Goal: Information Seeking & Learning: Learn about a topic

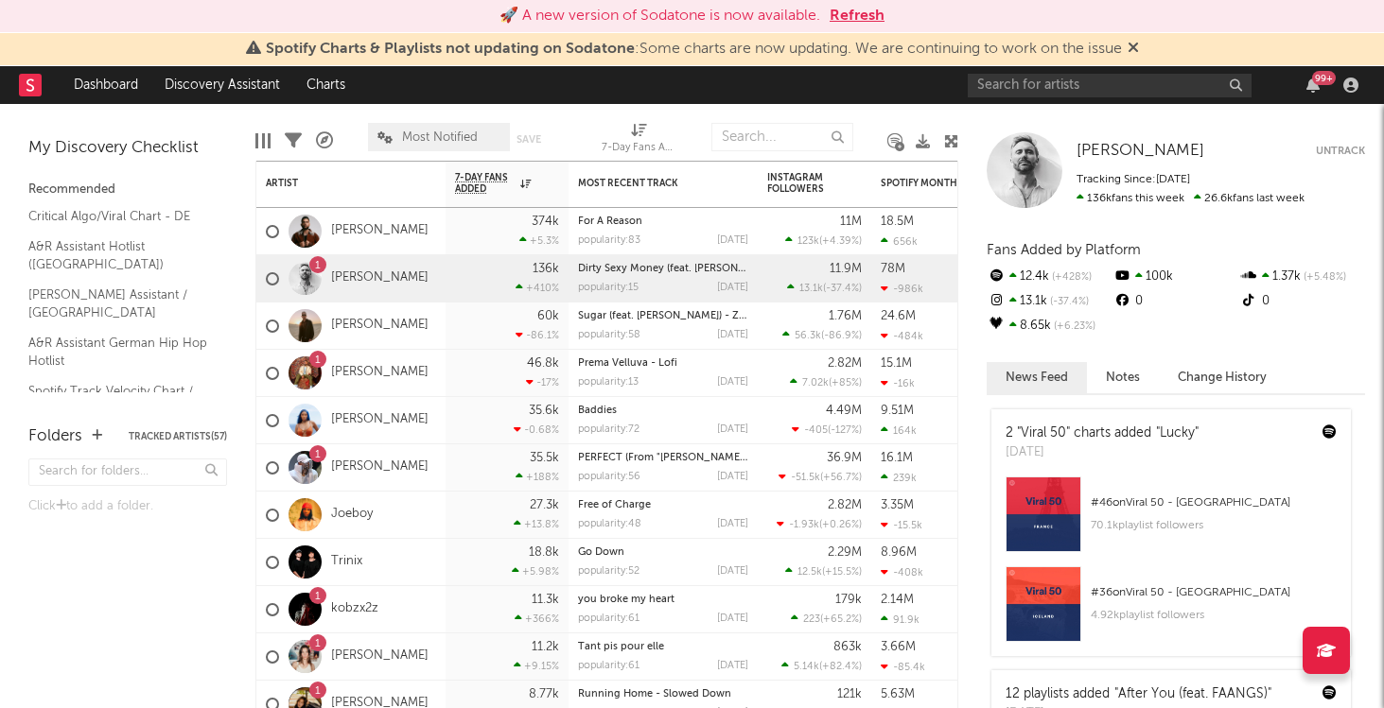
click at [851, 14] on button "Refresh" at bounding box center [857, 16] width 55 height 23
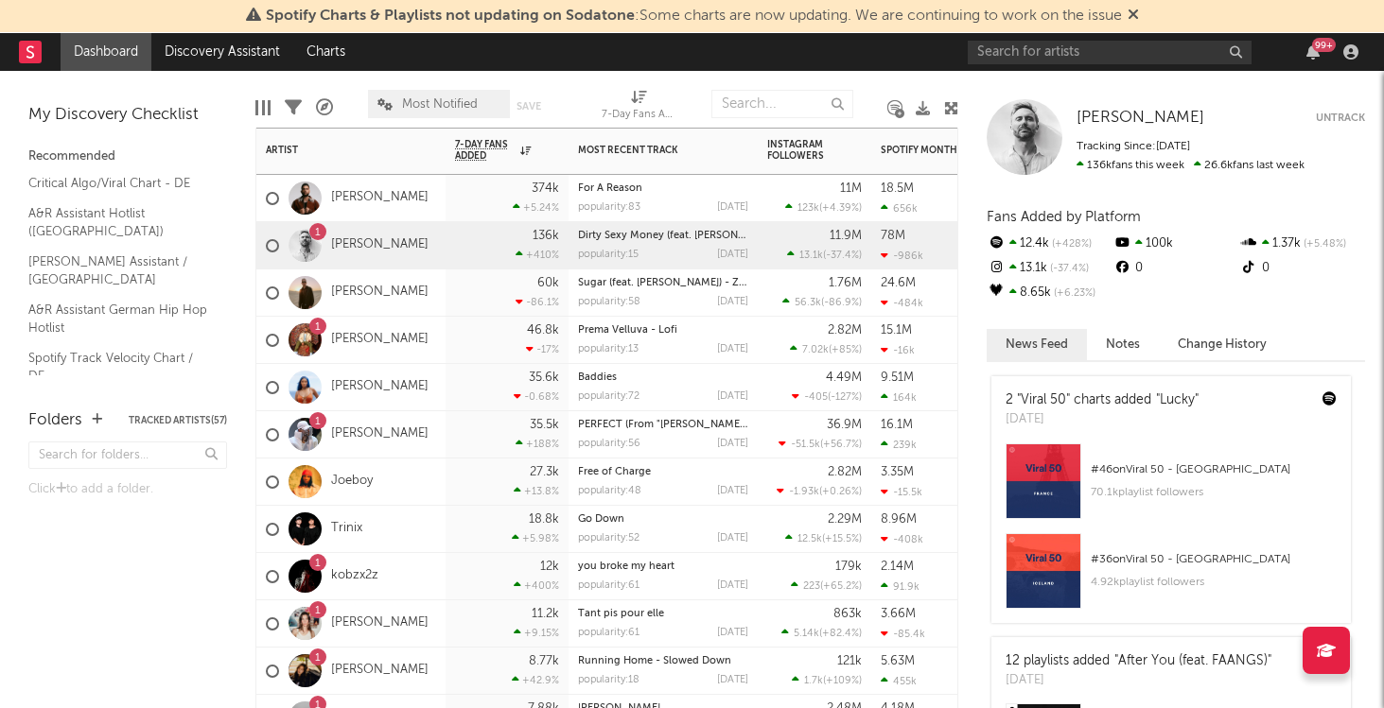
click at [456, 208] on div "374k +5.24 %" at bounding box center [507, 198] width 104 height 46
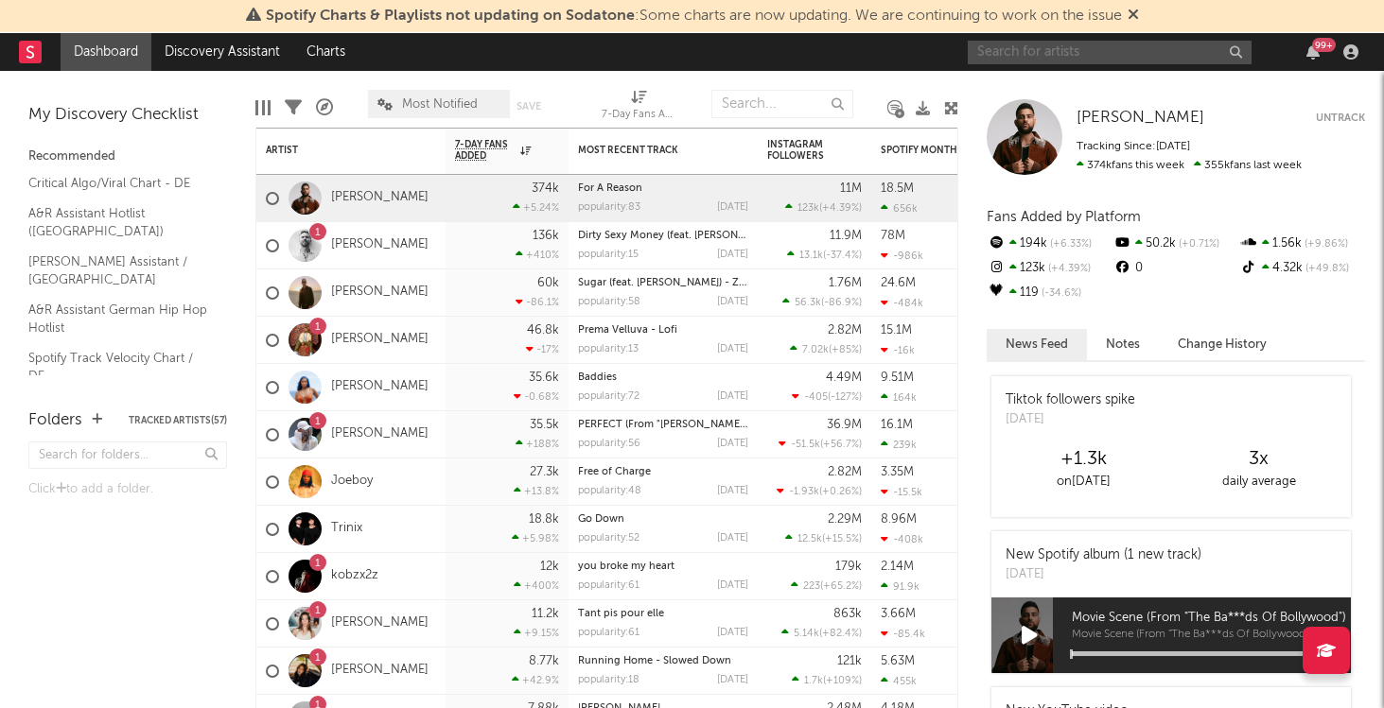
click at [1108, 57] on input "text" at bounding box center [1110, 53] width 284 height 24
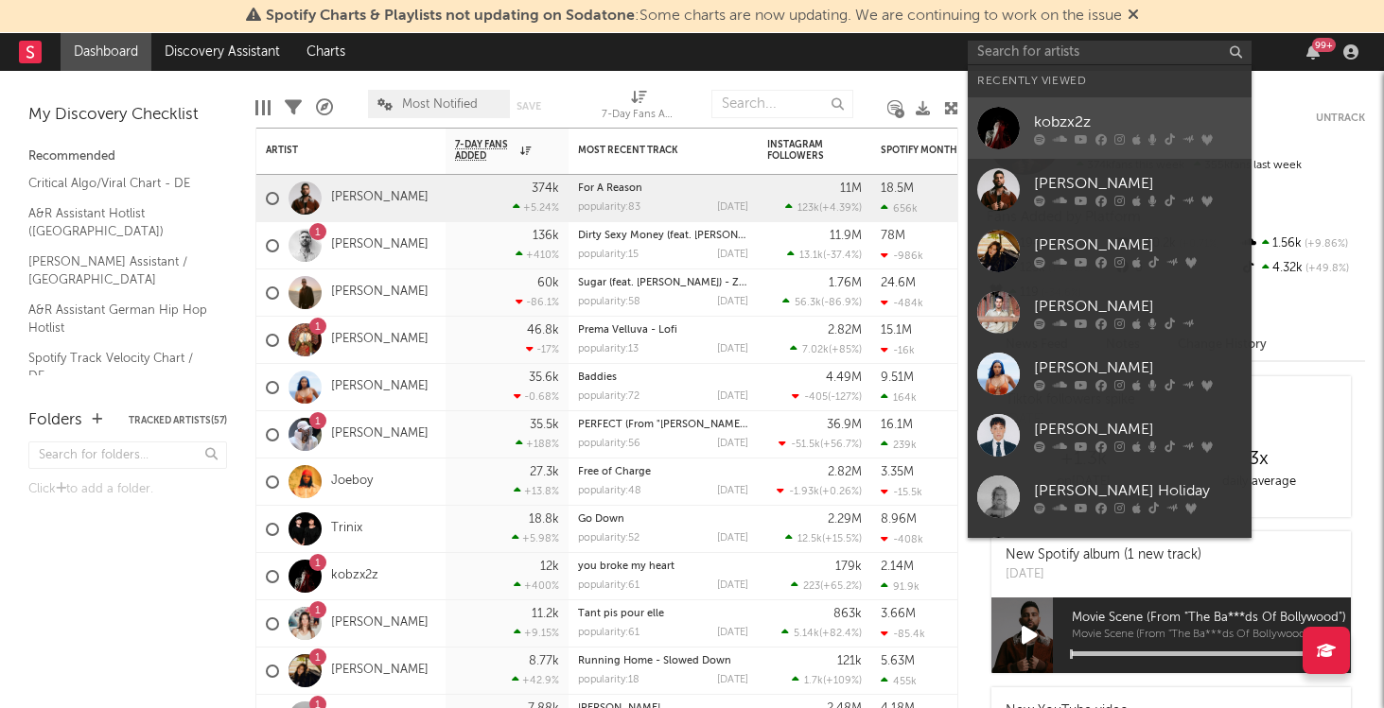
click at [1090, 113] on div "kobzx2z" at bounding box center [1138, 122] width 208 height 23
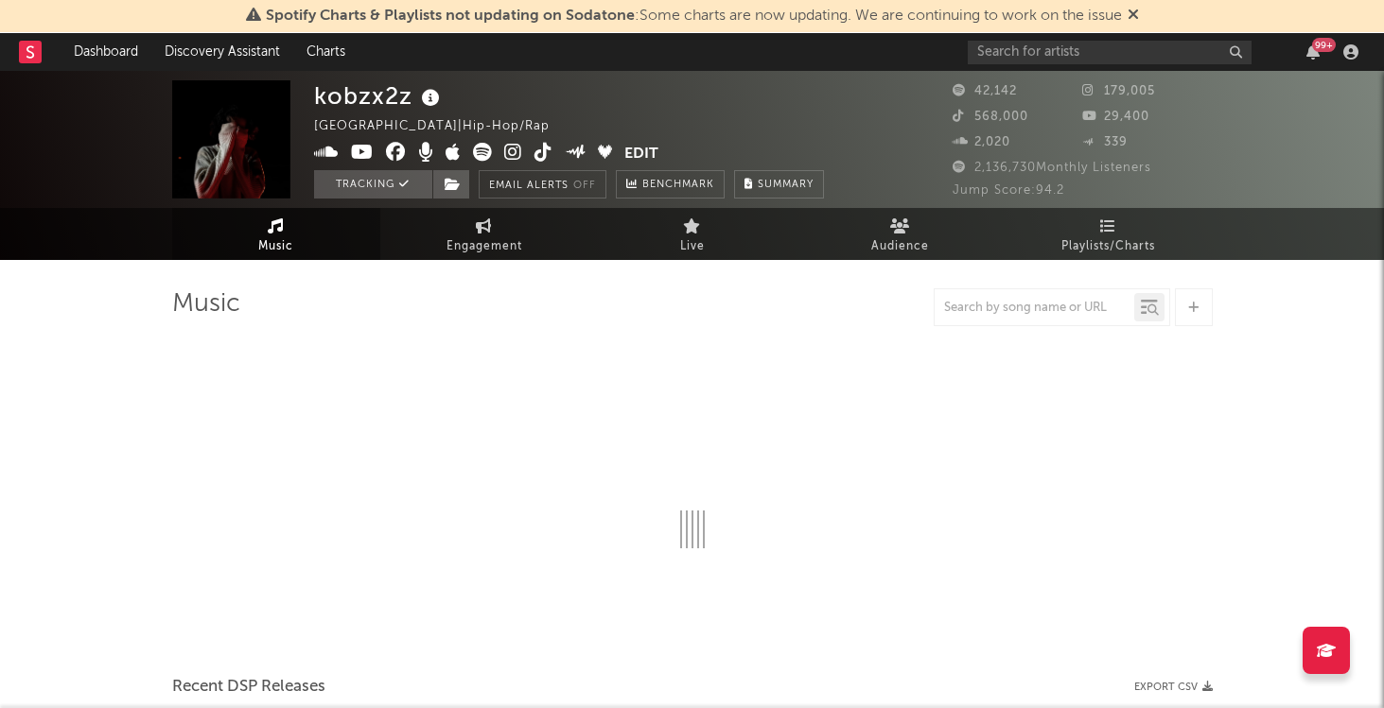
select select "6m"
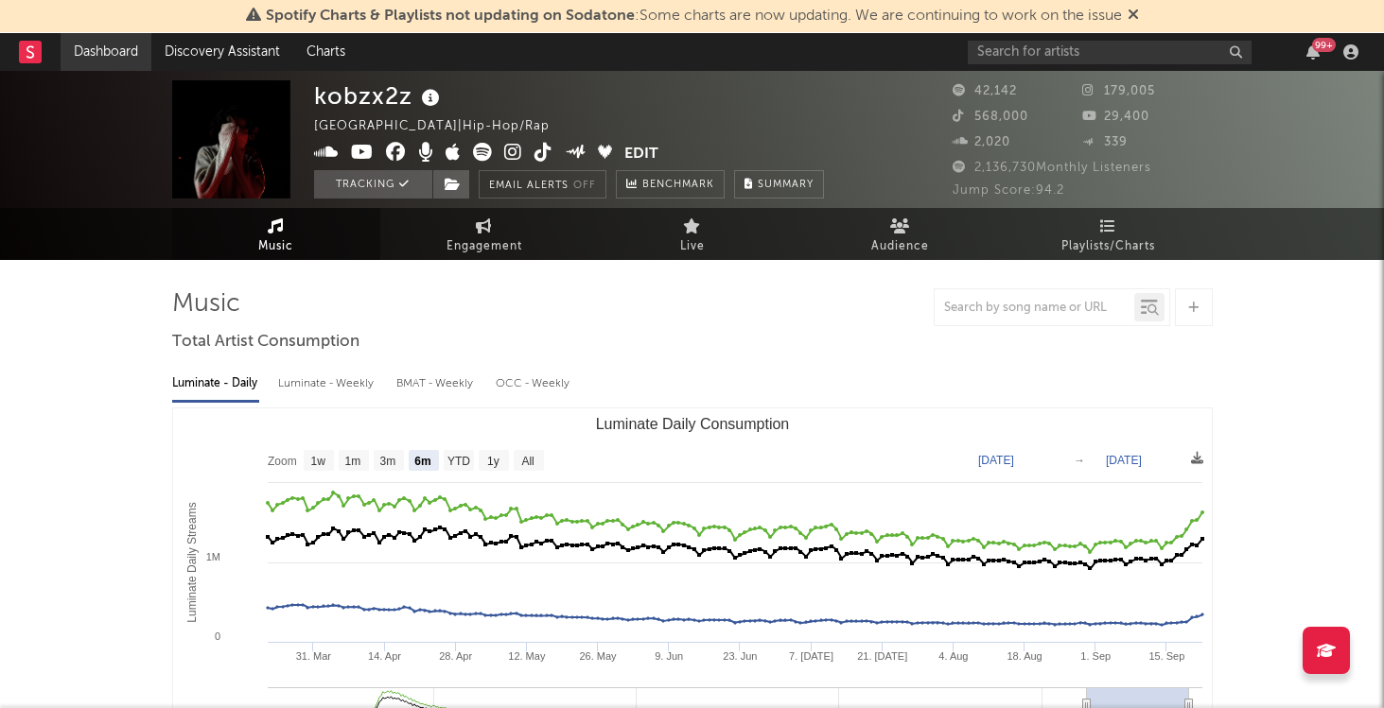
click at [115, 66] on link "Dashboard" at bounding box center [106, 52] width 91 height 38
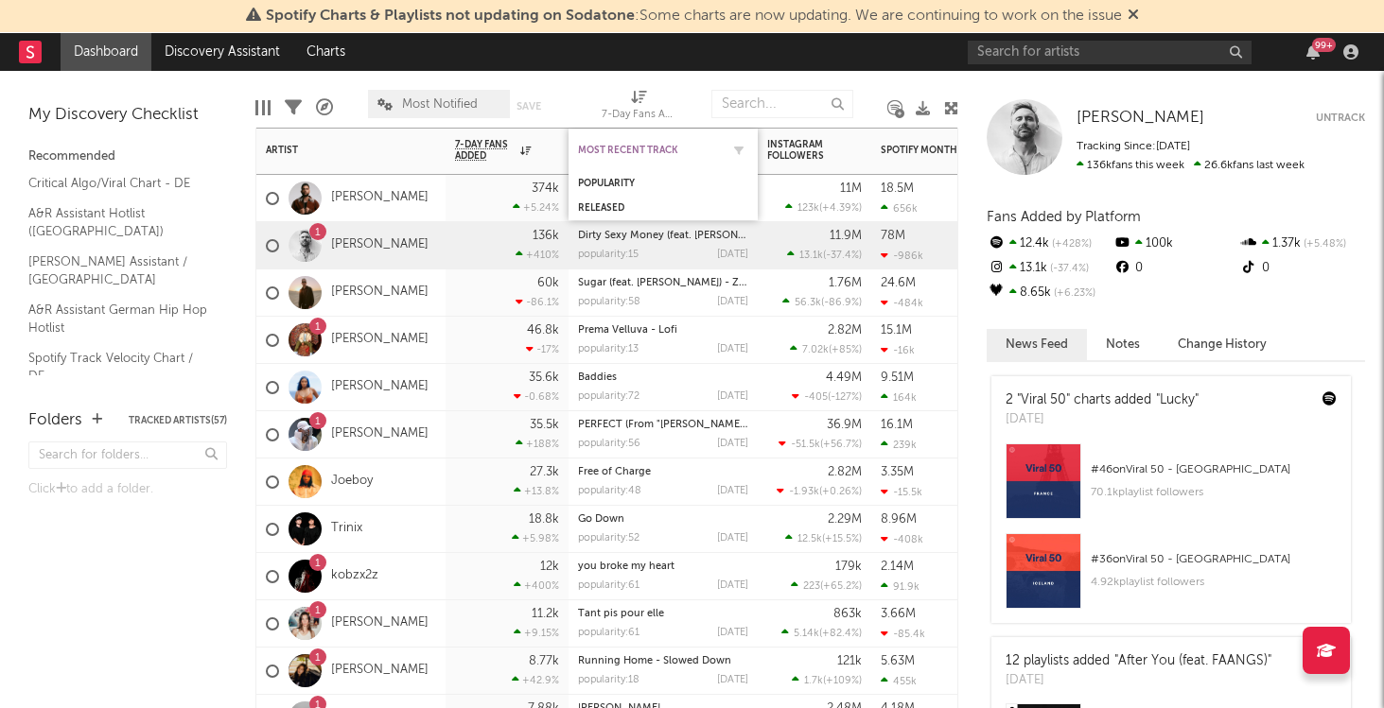
click at [643, 145] on div "Most Recent Track" at bounding box center [649, 150] width 142 height 11
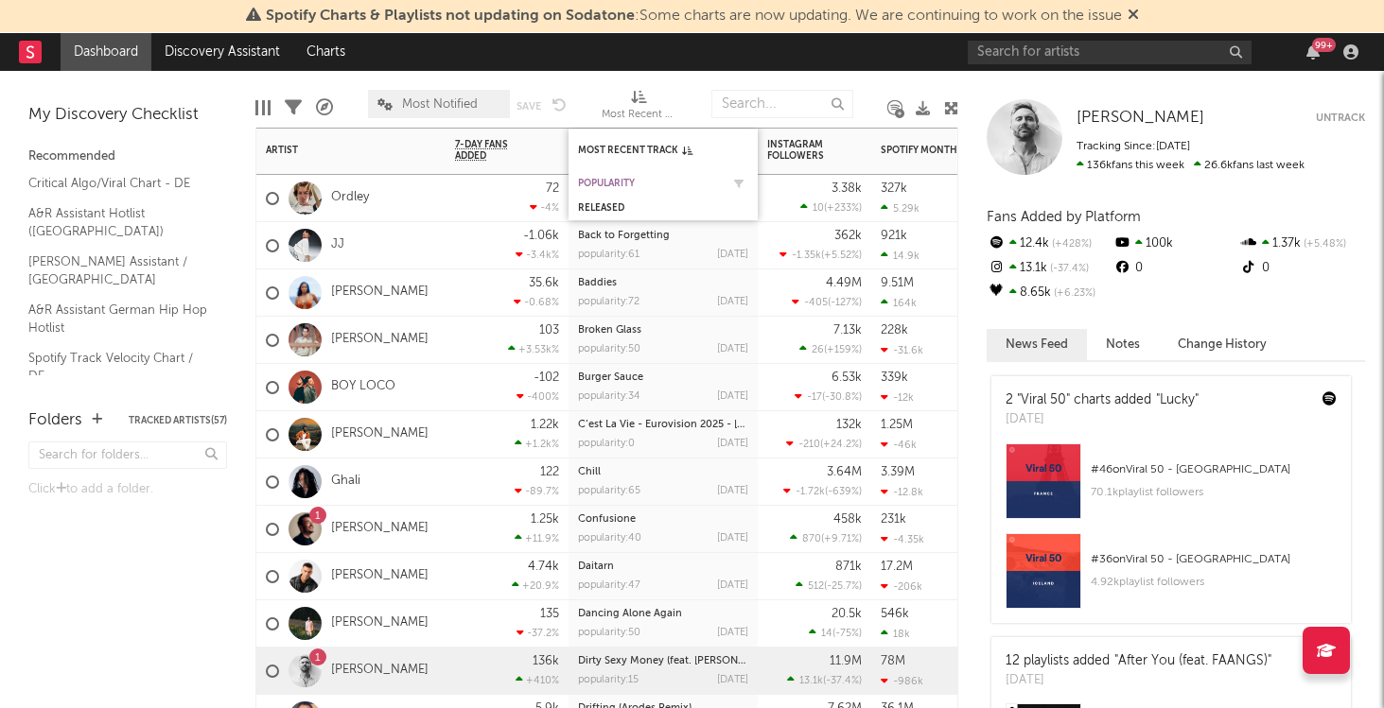
click at [621, 179] on div "Popularity" at bounding box center [649, 183] width 142 height 11
